Goal: Task Accomplishment & Management: Use online tool/utility

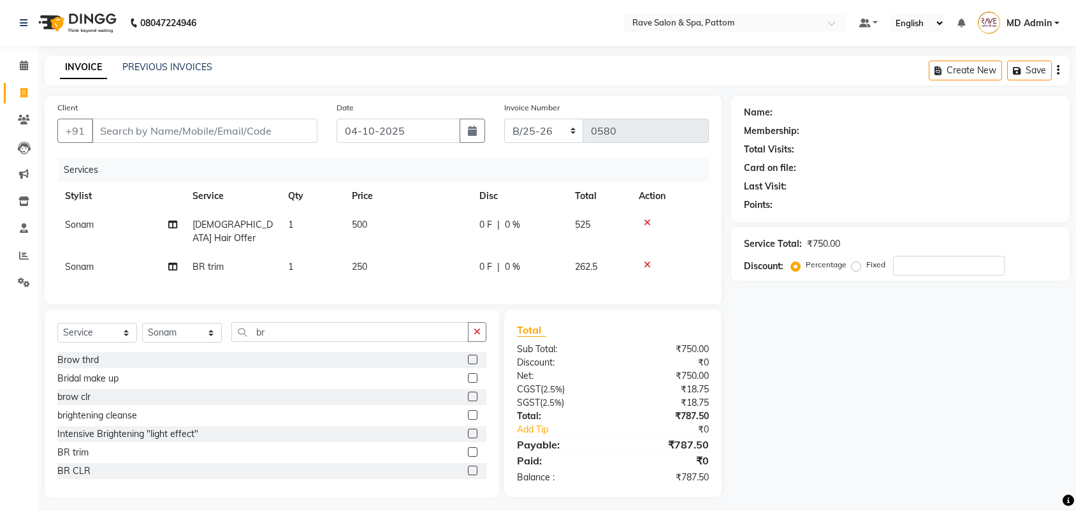
select select "service"
select select "91852"
click at [317, 345] on div "Select Service Product Membership Package Voucher Prepaid Gift Card Select Styl…" at bounding box center [271, 337] width 429 height 30
drag, startPoint x: 317, startPoint y: 331, endPoint x: 157, endPoint y: 324, distance: 160.2
click at [157, 324] on div "Select Service Product Membership Package Voucher Prepaid Gift Card Select Styl…" at bounding box center [271, 337] width 429 height 30
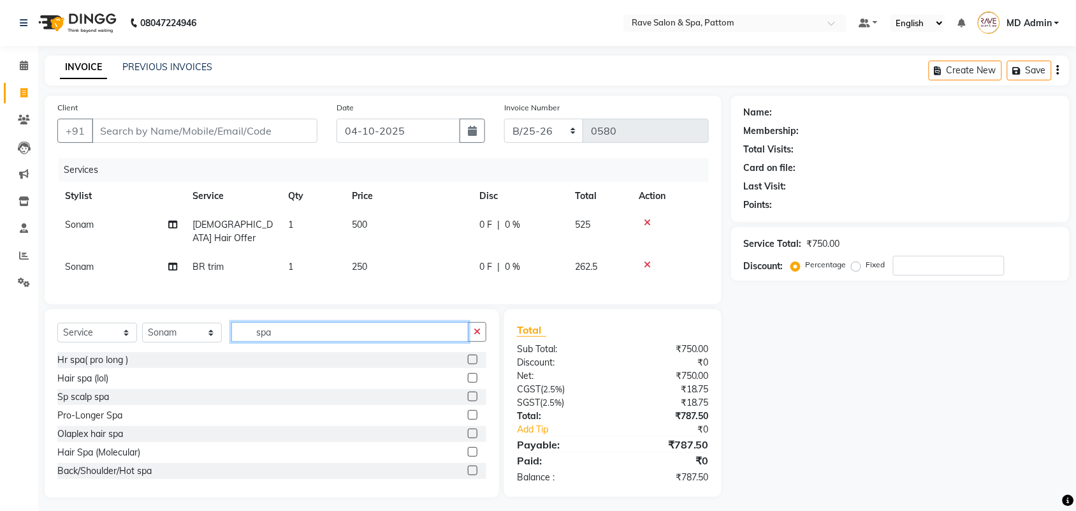
type input "spa"
click at [468, 380] on label at bounding box center [473, 378] width 10 height 10
click at [468, 380] on input "checkbox" at bounding box center [472, 378] width 8 height 8
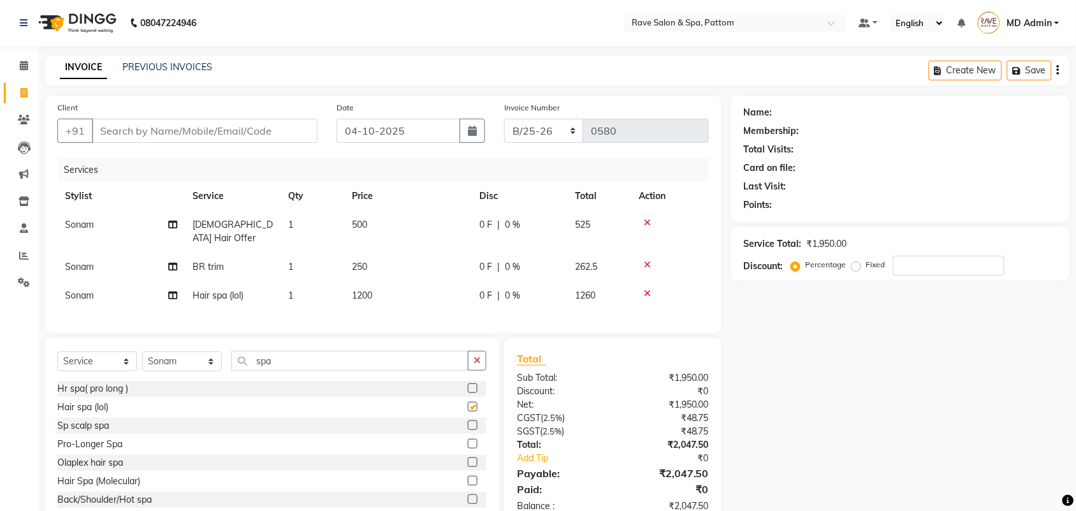
checkbox input "false"
click at [148, 135] on input "Client" at bounding box center [205, 131] width 226 height 24
type input "9"
type input "0"
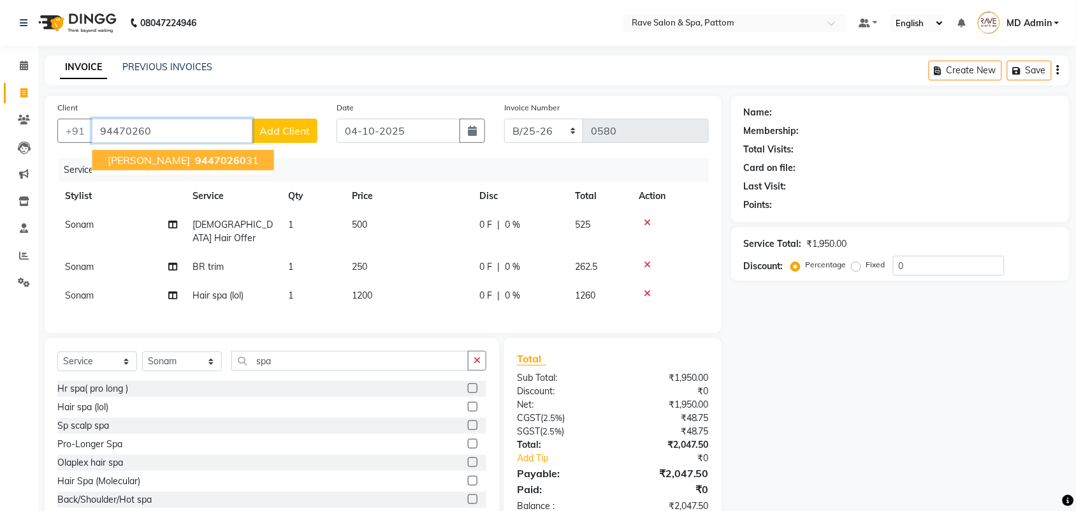
click at [195, 157] on span "94470260" at bounding box center [220, 160] width 51 height 13
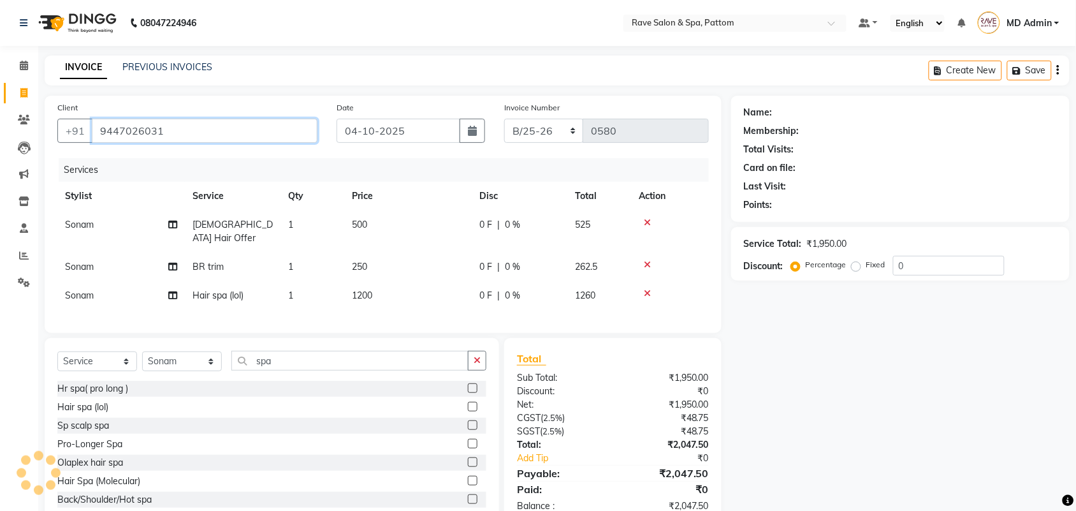
type input "9447026031"
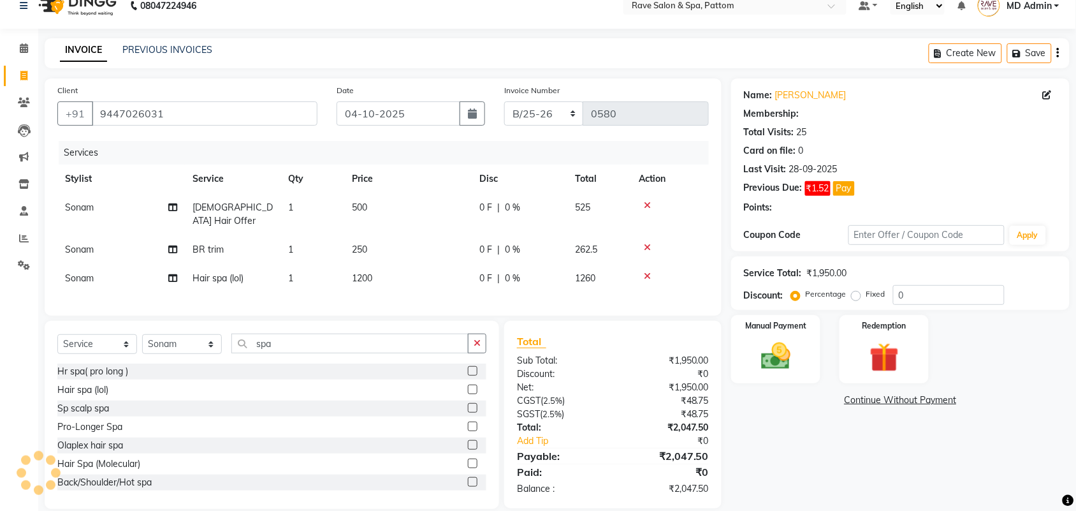
scroll to position [33, 0]
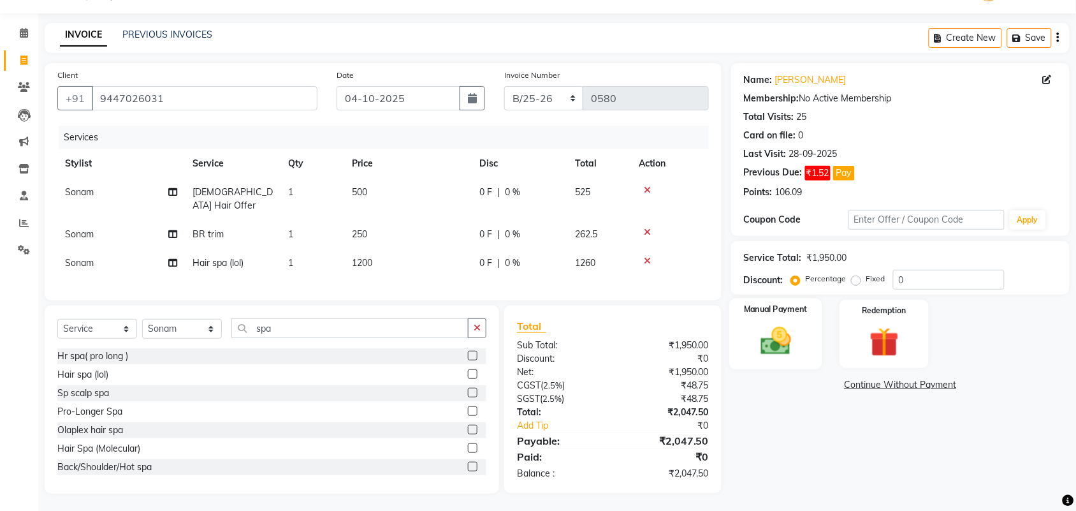
click at [791, 345] on img at bounding box center [776, 340] width 50 height 35
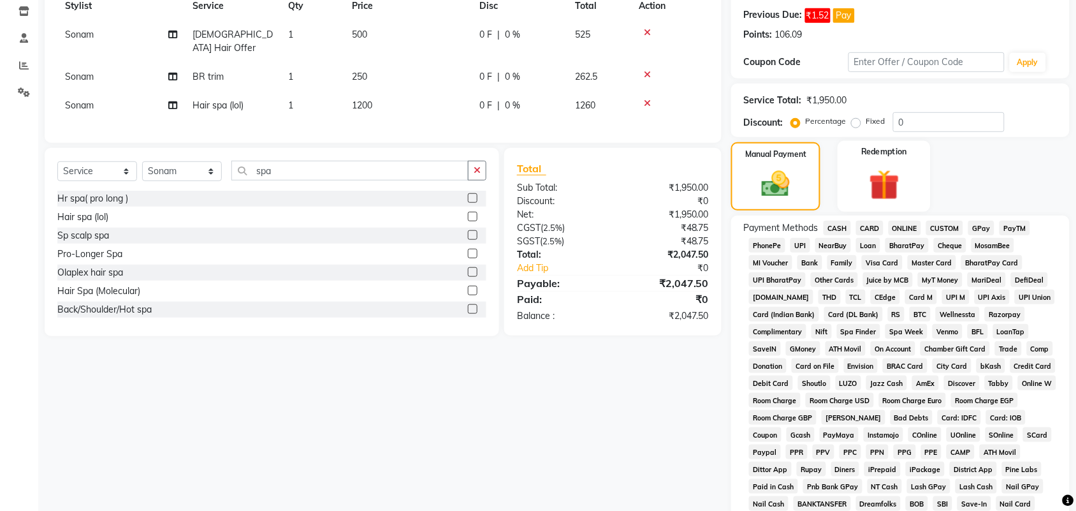
scroll to position [192, 0]
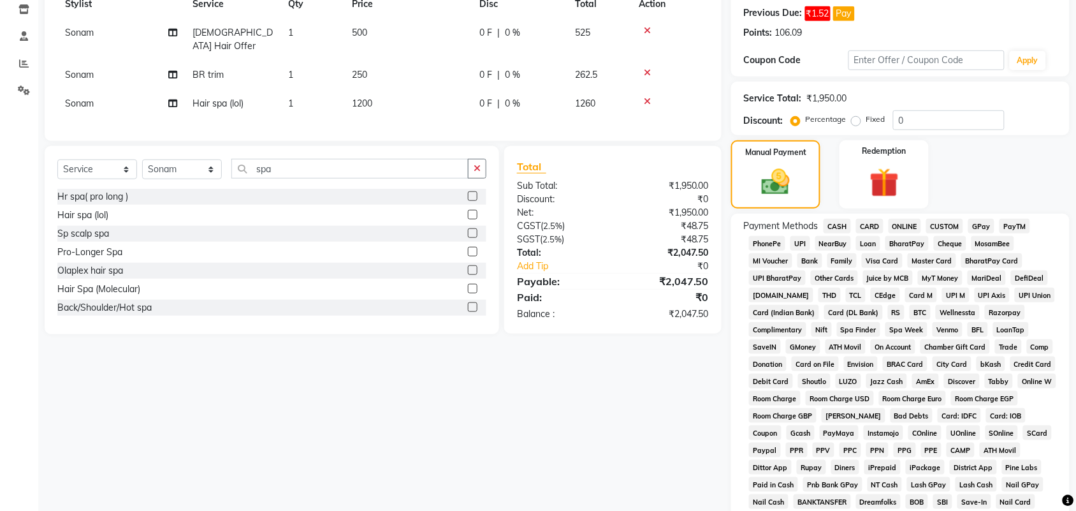
click at [986, 229] on span "GPay" at bounding box center [981, 226] width 26 height 15
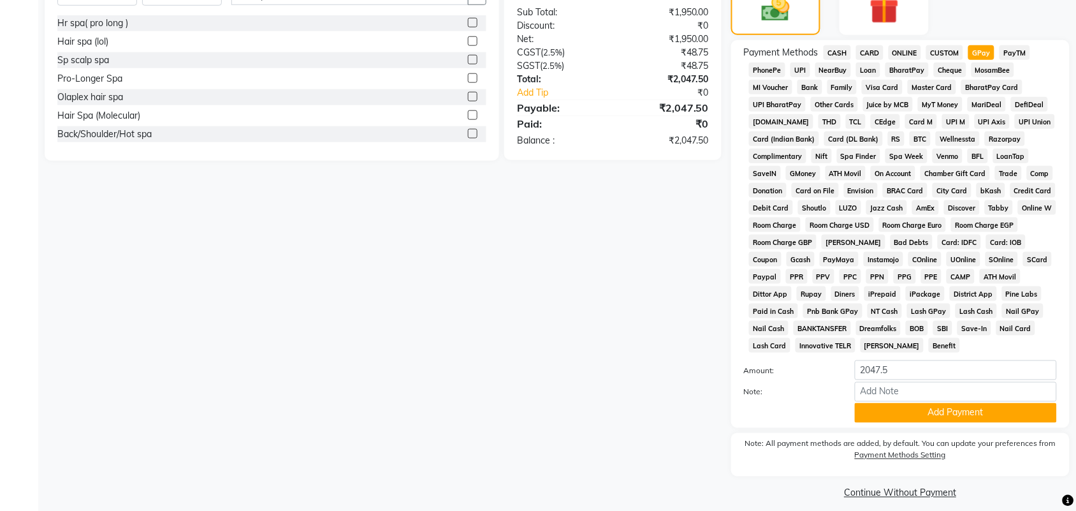
scroll to position [375, 0]
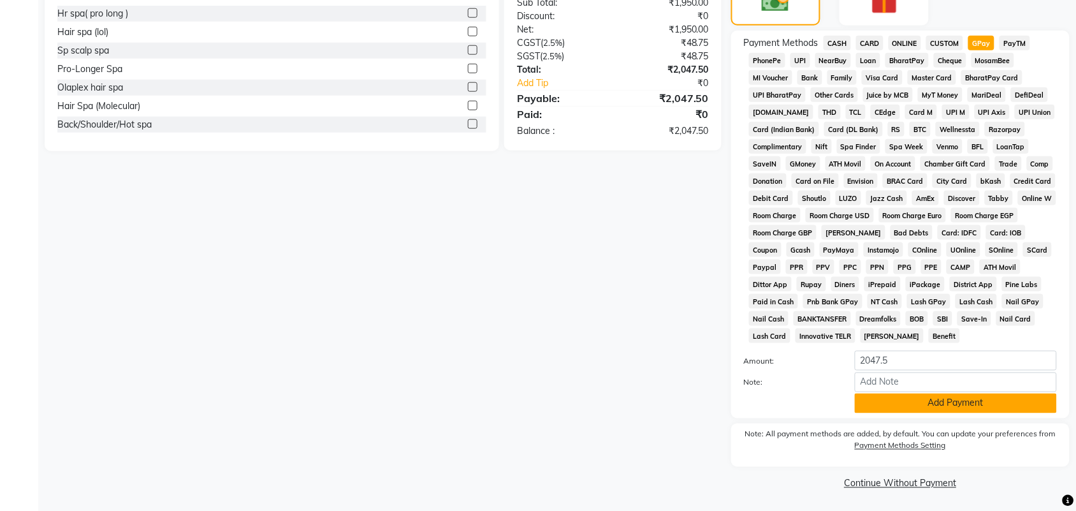
click at [900, 400] on button "Add Payment" at bounding box center [956, 403] width 202 height 20
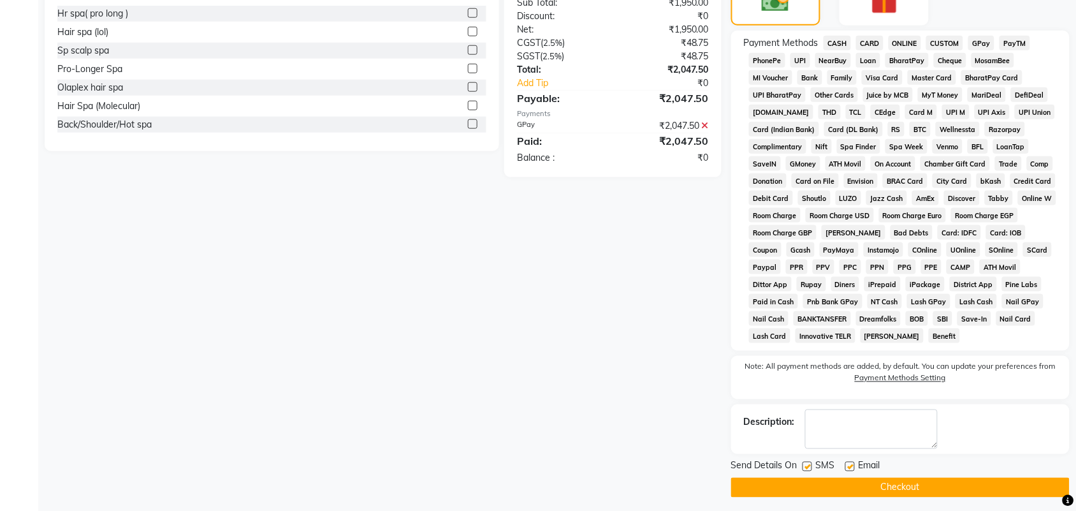
click at [808, 461] on label at bounding box center [807, 466] width 10 height 10
click at [808, 463] on input "checkbox" at bounding box center [806, 467] width 8 height 8
checkbox input "false"
click at [856, 467] on div "Email" at bounding box center [867, 467] width 45 height 16
click at [849, 465] on label at bounding box center [850, 466] width 10 height 10
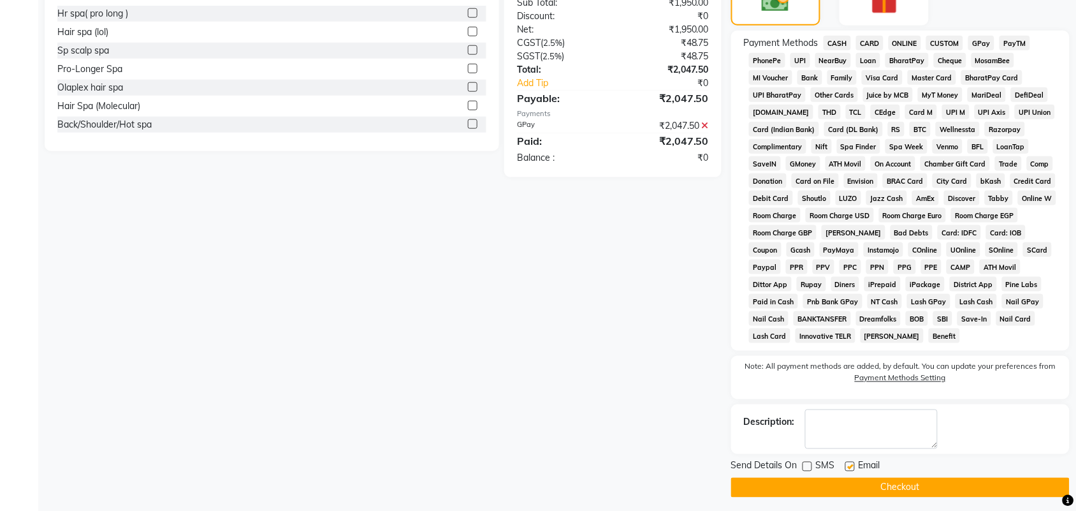
click at [849, 465] on input "checkbox" at bounding box center [849, 467] width 8 height 8
checkbox input "false"
click at [850, 492] on button "Checkout" at bounding box center [900, 487] width 338 height 20
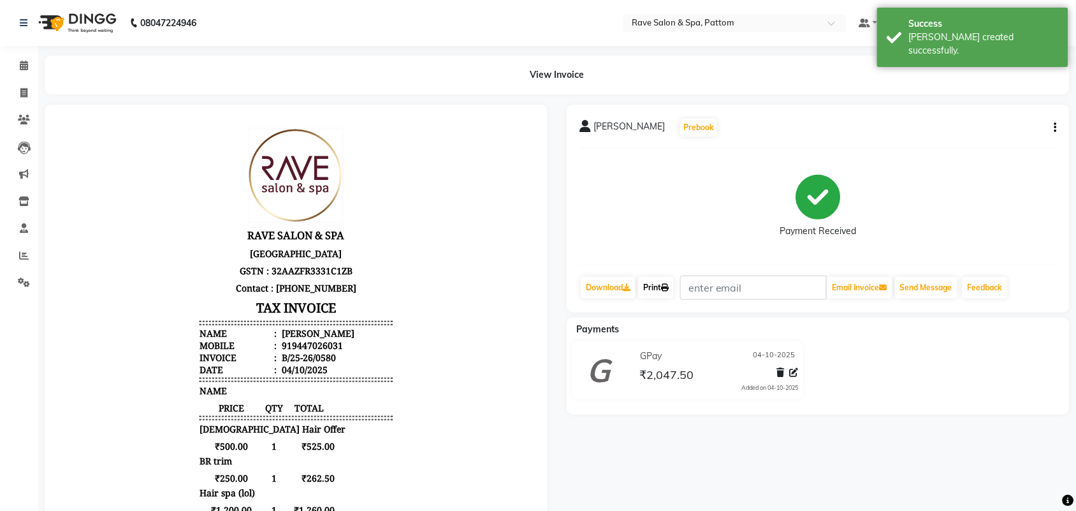
click at [665, 288] on icon at bounding box center [665, 288] width 8 height 8
